Goal: Information Seeking & Learning: Compare options

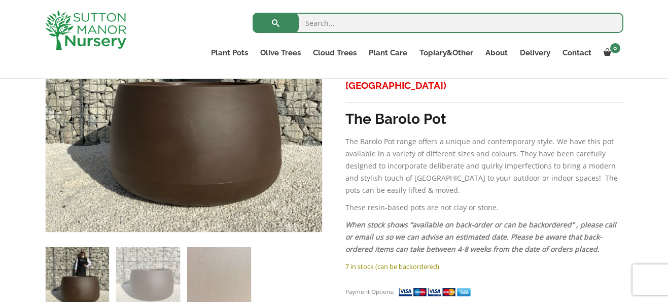
scroll to position [66, 0]
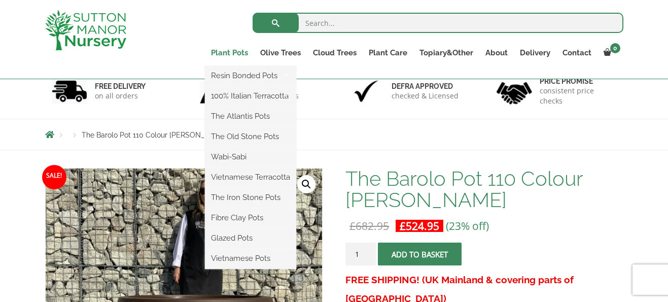
click at [232, 52] on link "Plant Pots" at bounding box center [229, 53] width 49 height 14
click at [235, 53] on link "Plant Pots" at bounding box center [229, 53] width 49 height 14
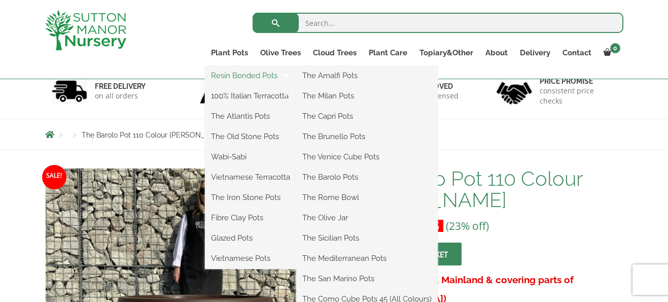
click at [242, 75] on link "Resin Bonded Pots" at bounding box center [250, 75] width 91 height 15
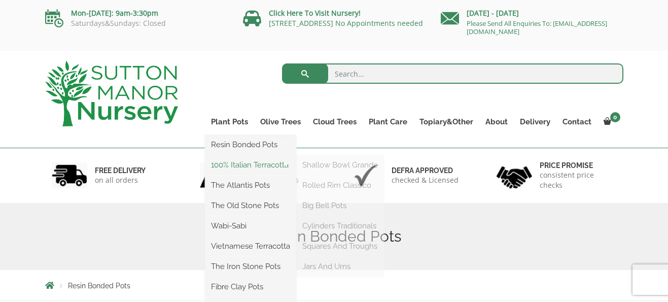
click at [262, 167] on link "100% Italian Terracotta" at bounding box center [250, 164] width 91 height 15
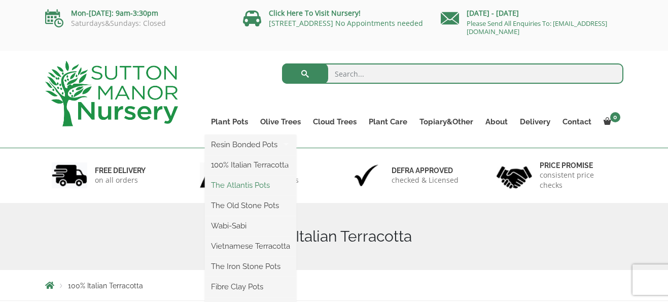
click at [242, 186] on link "The Atlantis Pots" at bounding box center [250, 185] width 91 height 15
click at [247, 208] on link "The Old Stone Pots" at bounding box center [250, 205] width 91 height 15
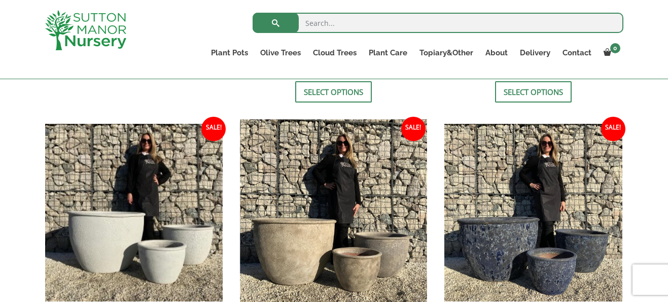
scroll to position [577, 0]
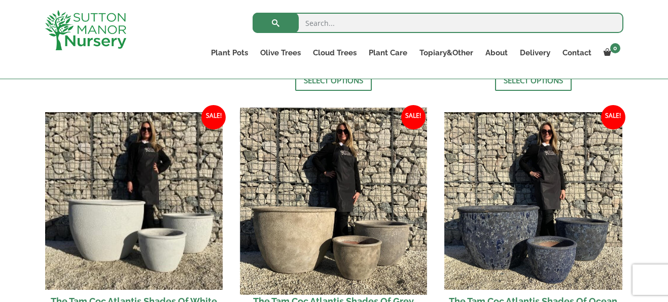
click at [301, 233] on img at bounding box center [333, 201] width 187 height 187
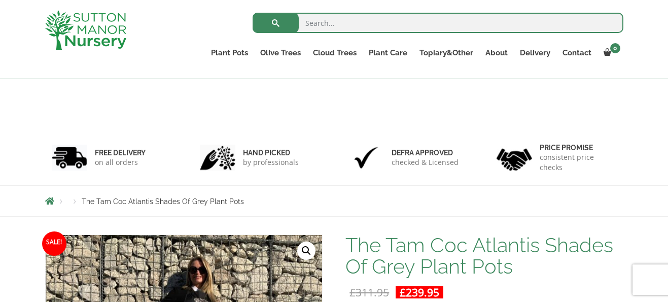
scroll to position [145, 0]
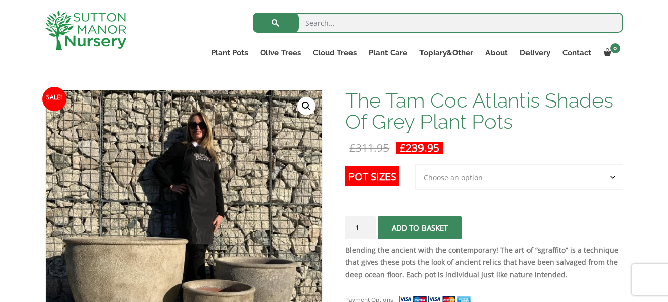
select select "3rd to Largest Pot In The Picture"
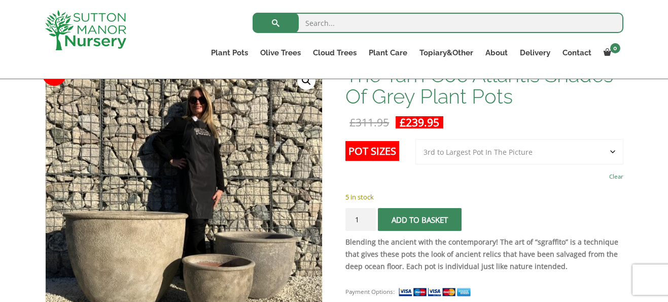
scroll to position [172, 0]
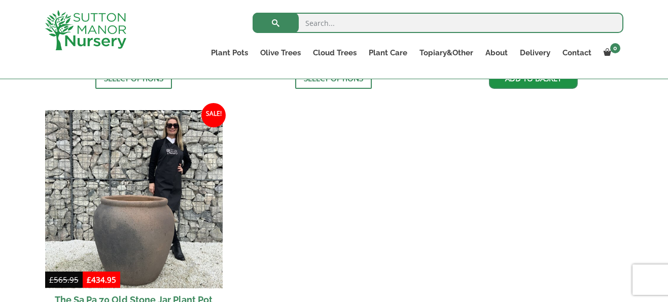
scroll to position [891, 0]
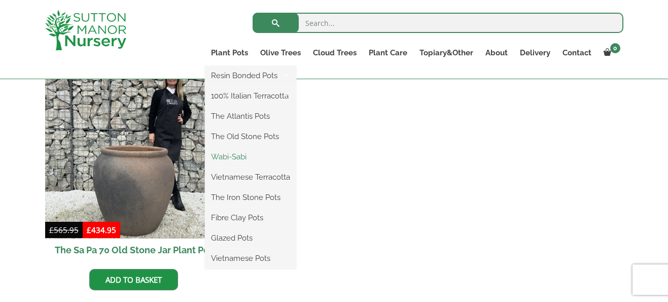
click at [234, 153] on link "Wabi-Sabi" at bounding box center [250, 156] width 91 height 15
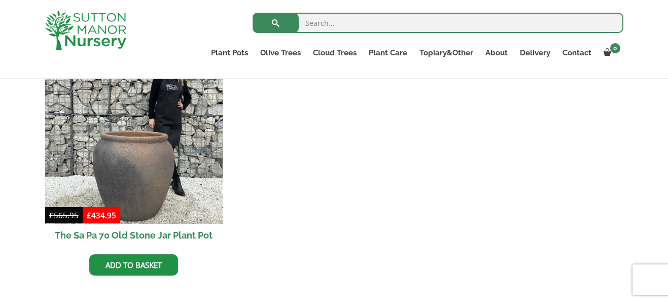
scroll to position [1134, 0]
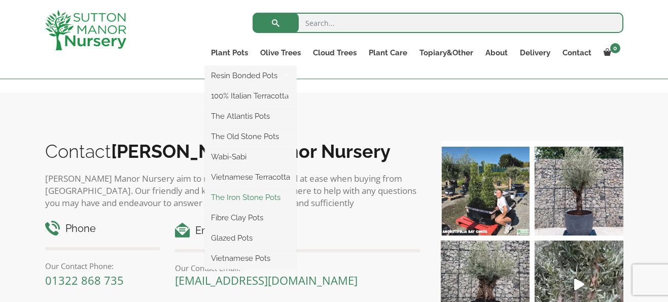
click at [243, 200] on link "The Iron Stone Pots" at bounding box center [250, 197] width 91 height 15
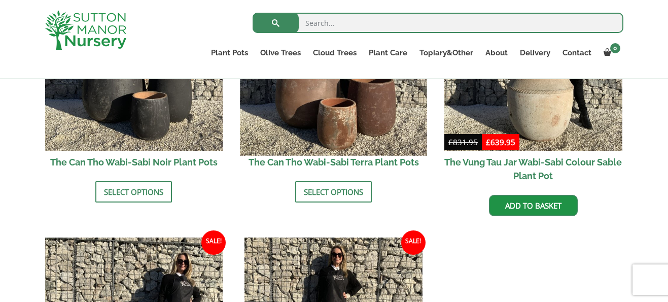
scroll to position [1320, 0]
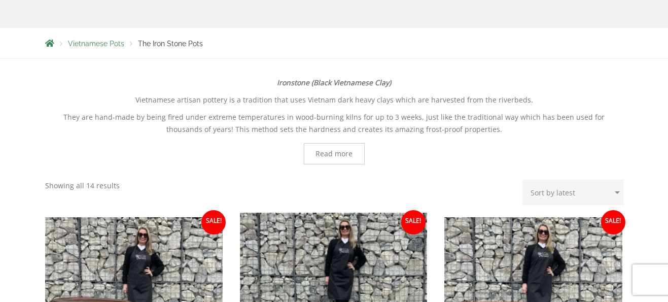
scroll to position [49, 0]
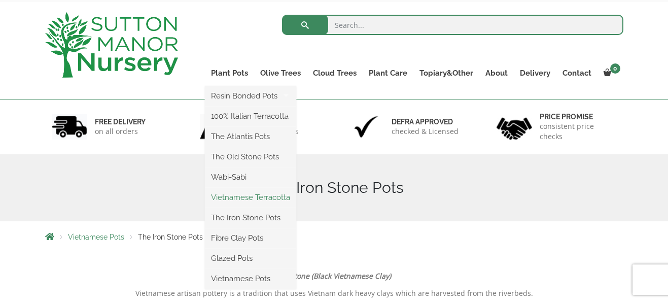
click at [245, 193] on link "Vietnamese Terracotta" at bounding box center [250, 197] width 91 height 15
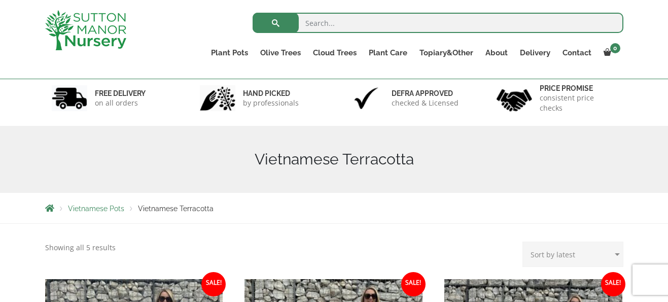
scroll to position [80, 0]
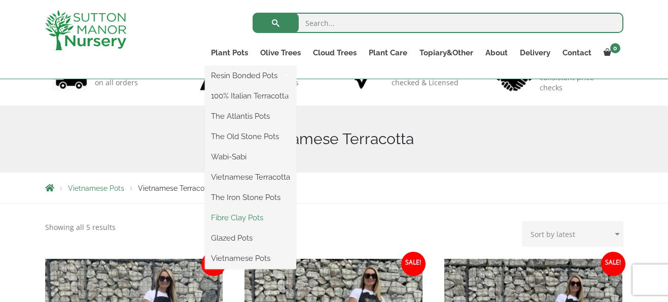
click at [239, 217] on link "Fibre Clay Pots" at bounding box center [250, 217] width 91 height 15
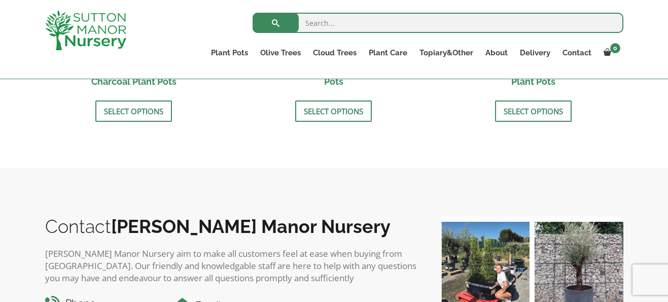
scroll to position [320, 0]
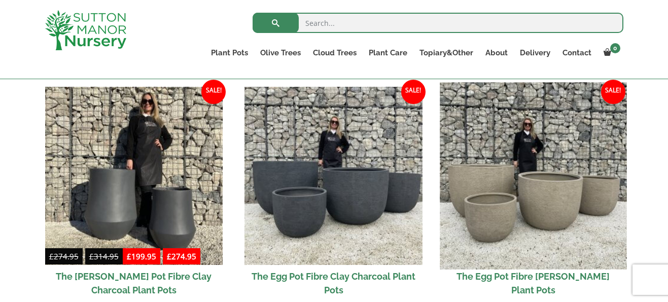
click at [549, 195] on img at bounding box center [533, 175] width 187 height 187
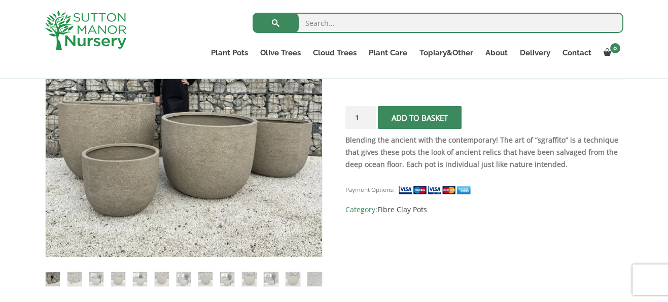
scroll to position [253, 0]
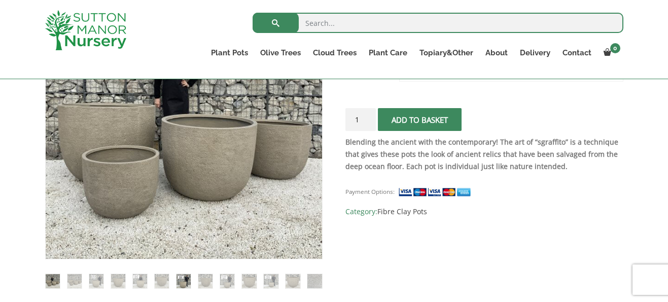
click at [178, 286] on img at bounding box center [183, 281] width 14 height 14
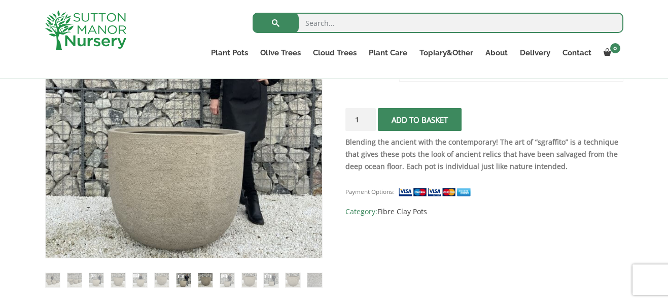
click at [206, 281] on img at bounding box center [205, 280] width 14 height 14
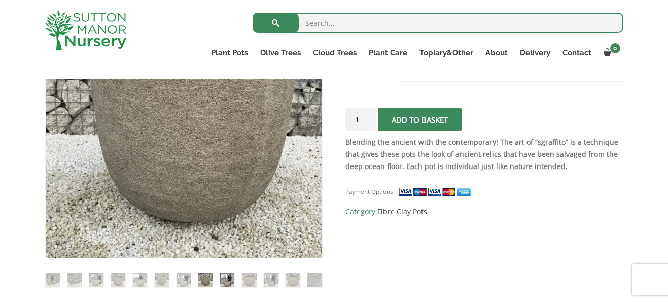
click at [225, 281] on img at bounding box center [227, 280] width 14 height 14
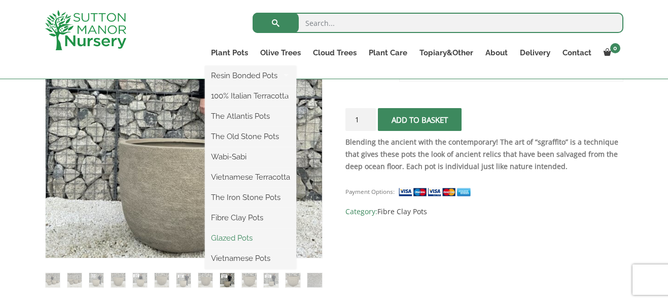
click at [245, 243] on link "Glazed Pots" at bounding box center [250, 237] width 91 height 15
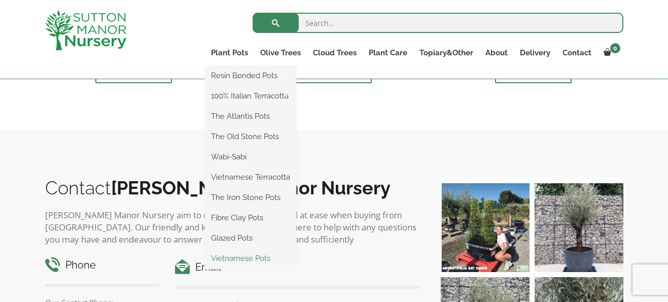
scroll to position [1294, 0]
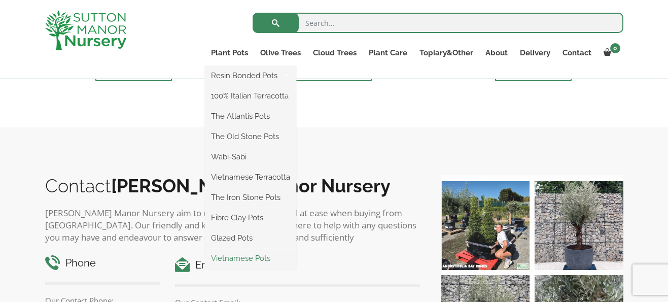
click at [254, 259] on link "Vietnamese Pots" at bounding box center [250, 258] width 91 height 15
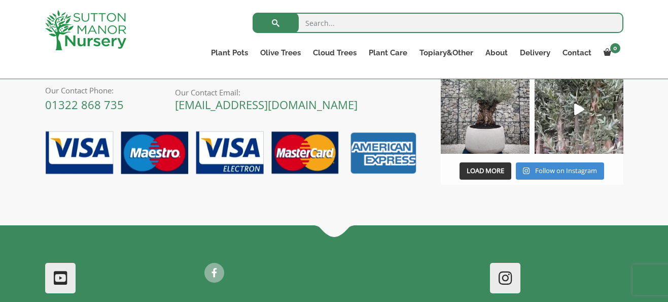
scroll to position [1049, 0]
